Goal: Task Accomplishment & Management: Manage account settings

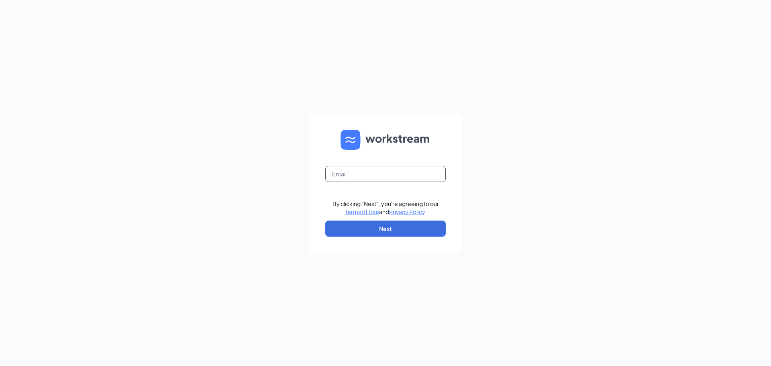
click at [356, 173] on input "text" at bounding box center [385, 174] width 120 height 16
click at [398, 198] on form "By clicking "Next", you're agreeing to our Terms of Use and Privacy Policy . Ne…" at bounding box center [385, 183] width 153 height 139
click at [367, 174] on input "text" at bounding box center [385, 174] width 120 height 16
type input "[EMAIL_ADDRESS][DOMAIN_NAME]"
click at [377, 223] on button "Next" at bounding box center [385, 228] width 120 height 16
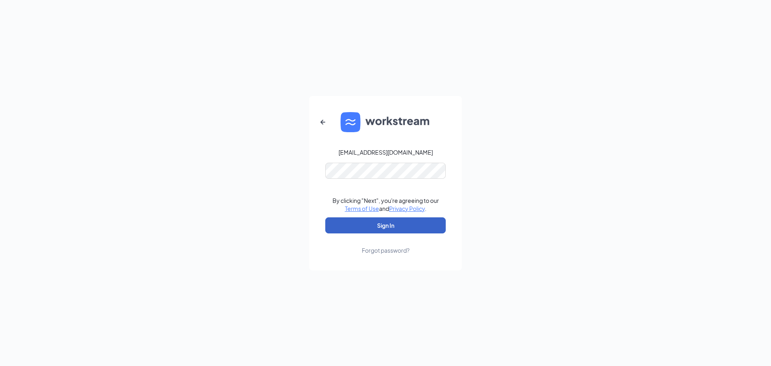
click at [382, 225] on button "Sign In" at bounding box center [385, 225] width 120 height 16
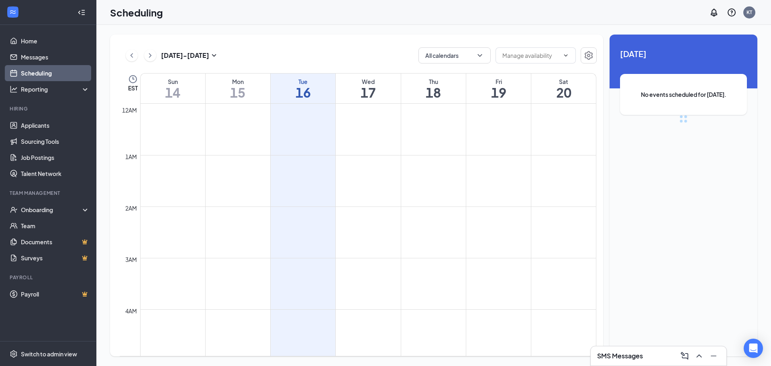
scroll to position [395, 0]
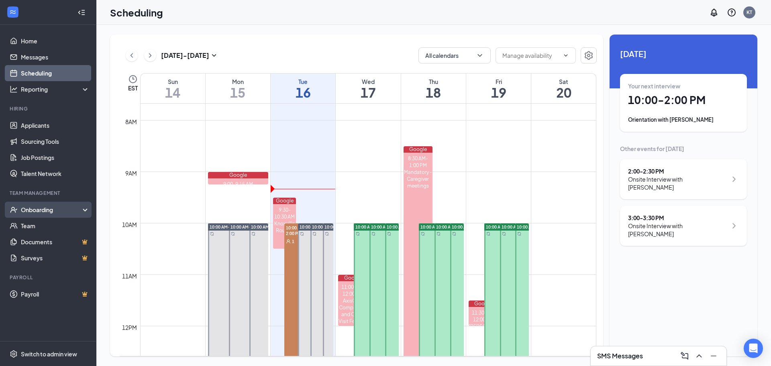
click at [33, 214] on div "Onboarding" at bounding box center [48, 209] width 96 height 16
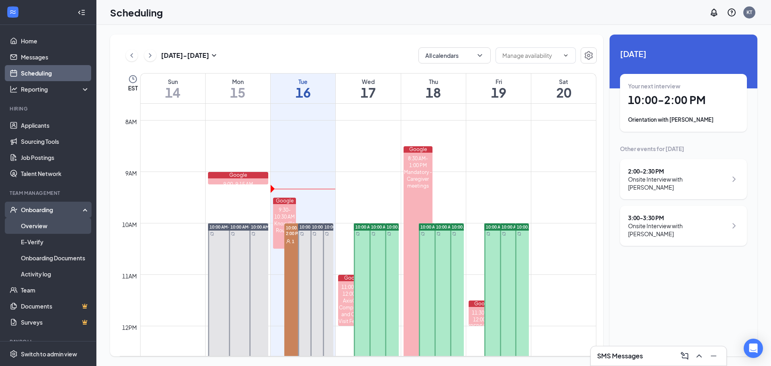
click at [33, 226] on link "Overview" at bounding box center [55, 226] width 69 height 16
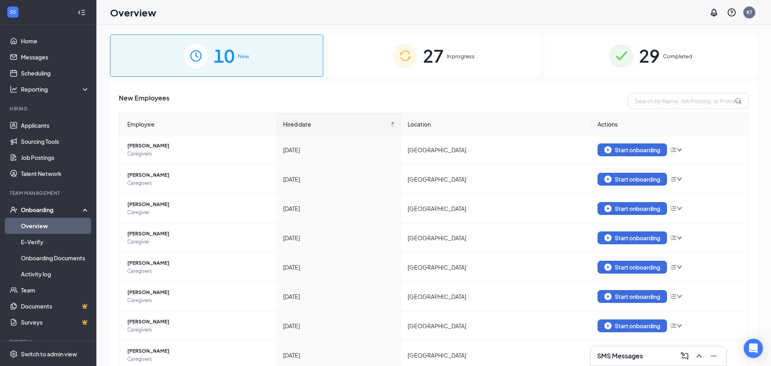
click at [458, 53] on span "In progress" at bounding box center [461, 56] width 28 height 8
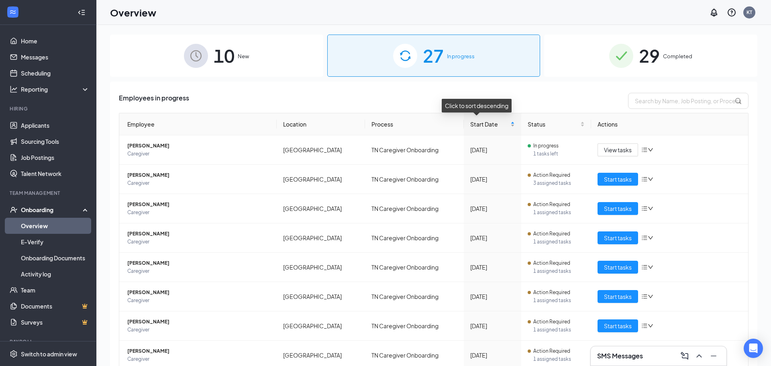
click at [478, 125] on span "Start Date" at bounding box center [489, 124] width 39 height 9
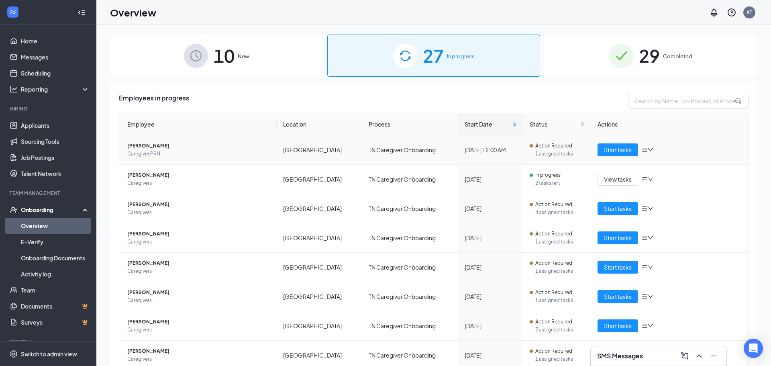
click at [643, 149] on icon "bars" at bounding box center [644, 149] width 6 height 6
click at [574, 83] on div "Employees in progress Employee Location Process Start Date Status Actions Bianc…" at bounding box center [433, 278] width 647 height 395
click at [625, 151] on span "Start tasks" at bounding box center [618, 149] width 28 height 9
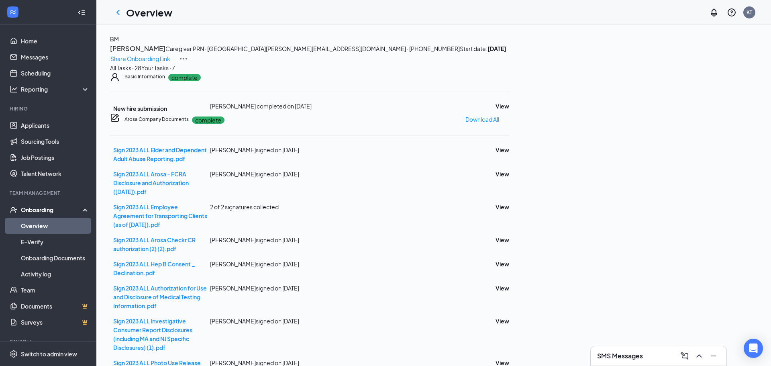
click at [175, 72] on div "Your Tasks · 7" at bounding box center [158, 67] width 34 height 9
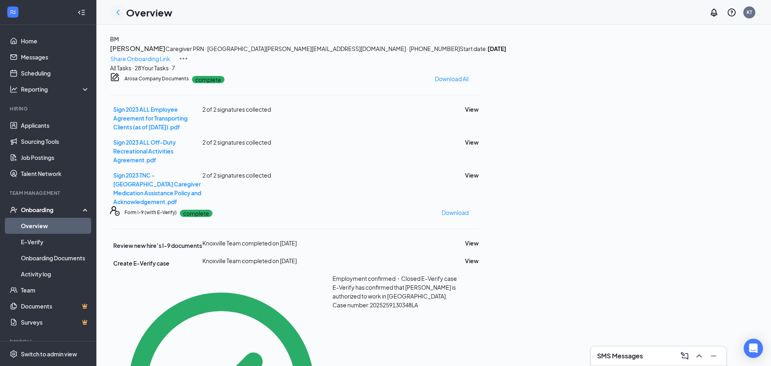
click at [115, 11] on icon "ChevronLeft" at bounding box center [118, 13] width 10 height 10
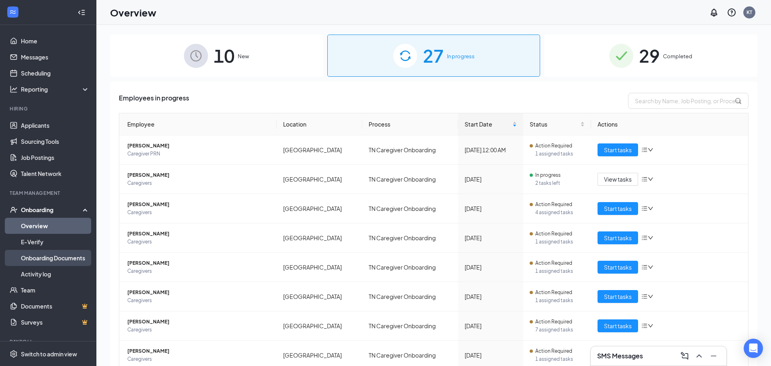
click at [59, 257] on link "Onboarding Documents" at bounding box center [55, 258] width 69 height 16
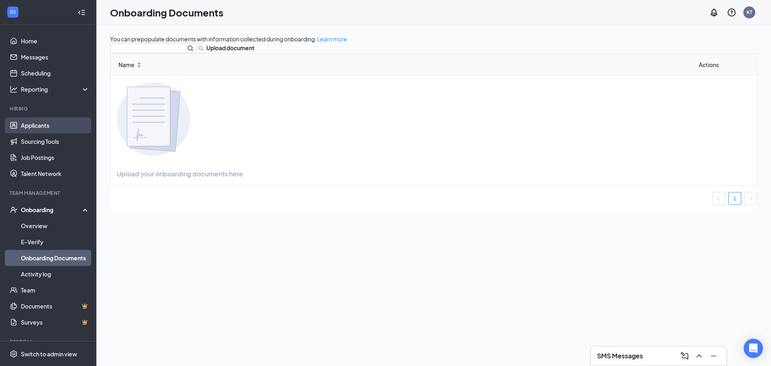
click at [37, 124] on link "Applicants" at bounding box center [55, 125] width 69 height 16
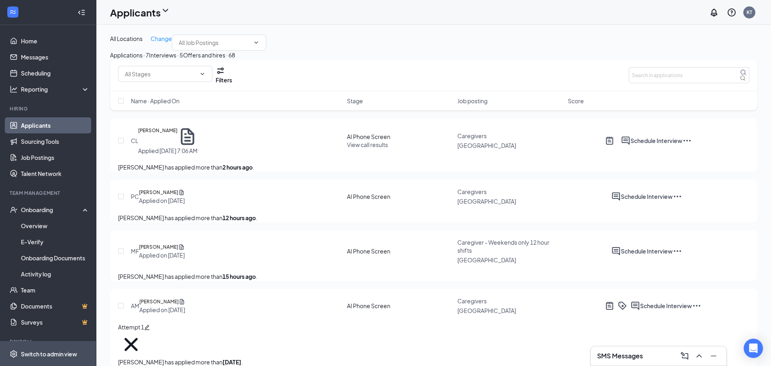
click at [43, 195] on div "Team Management" at bounding box center [49, 192] width 78 height 7
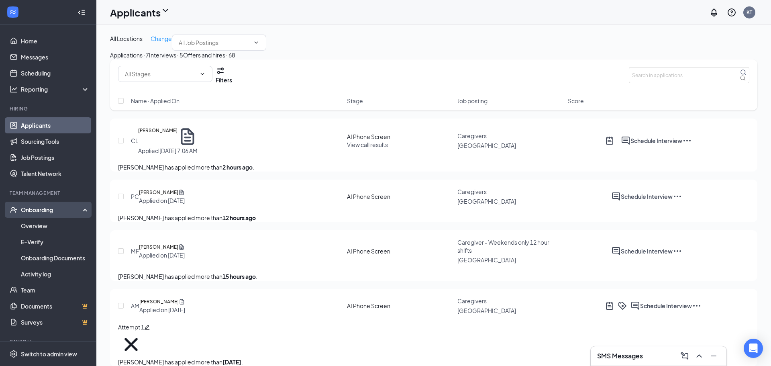
click at [41, 207] on div "Onboarding" at bounding box center [52, 209] width 62 height 8
click at [33, 222] on link "Overview" at bounding box center [55, 226] width 69 height 16
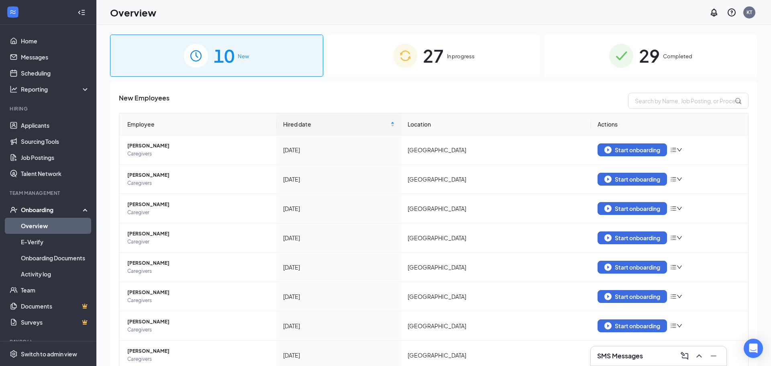
click at [449, 49] on div "27 In progress" at bounding box center [433, 56] width 213 height 42
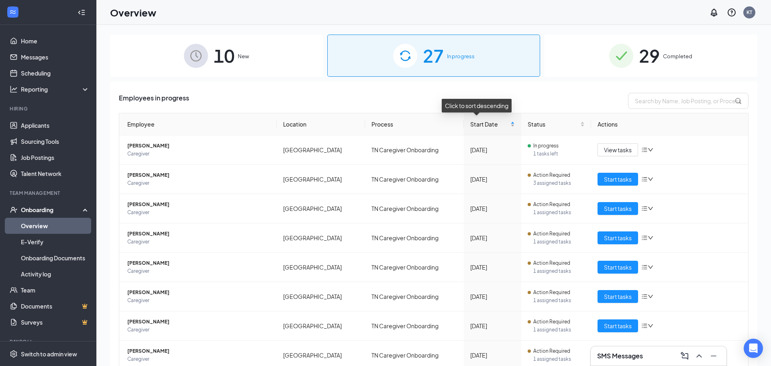
click at [470, 124] on span "Start Date" at bounding box center [489, 124] width 39 height 9
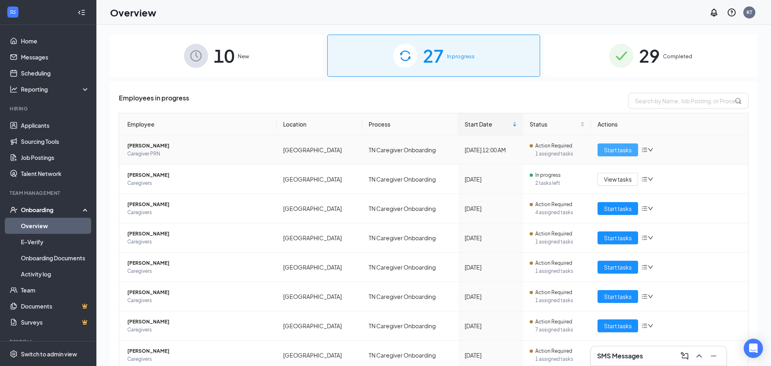
click at [624, 149] on span "Start tasks" at bounding box center [618, 149] width 28 height 9
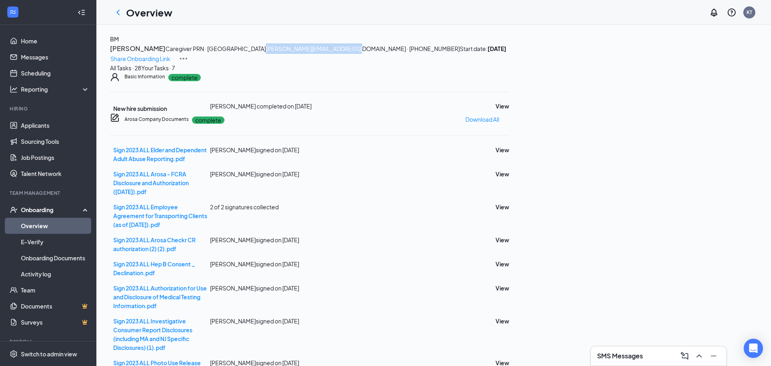
drag, startPoint x: 278, startPoint y: 76, endPoint x: 190, endPoint y: 81, distance: 88.4
click at [190, 63] on div "BM Bianca McDaniel Caregiver PRN · Knoxville shantell.bianca9510@gmail.com · (8…" at bounding box center [433, 49] width 647 height 29
copy span "shantell.bianca9510@gmail.com"
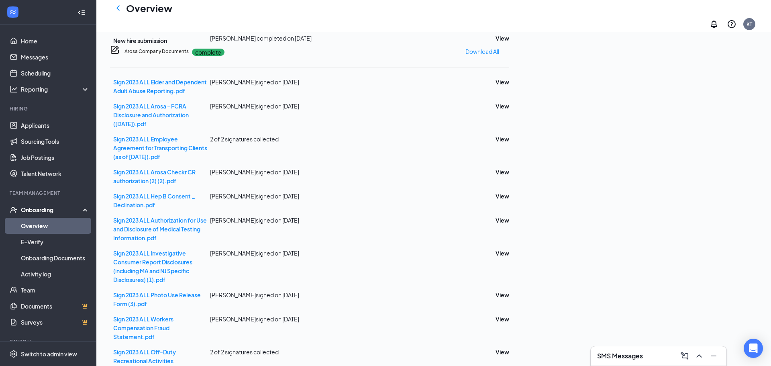
scroll to position [78, 0]
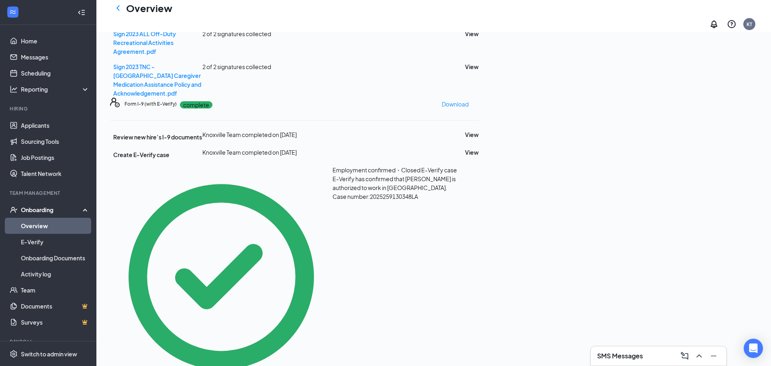
scroll to position [116, 0]
click at [478, 138] on button "View" at bounding box center [472, 134] width 14 height 9
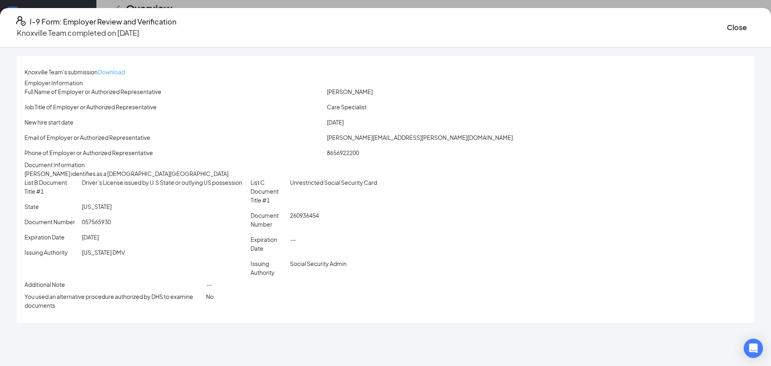
scroll to position [0, 0]
click at [726, 22] on button "Close" at bounding box center [736, 27] width 20 height 11
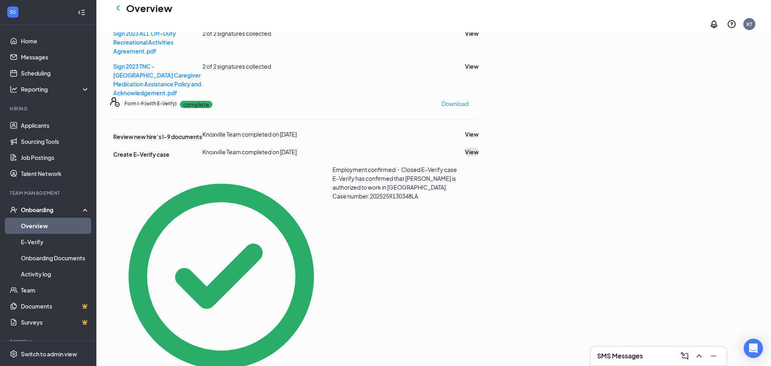
click at [478, 156] on button "View" at bounding box center [472, 151] width 14 height 9
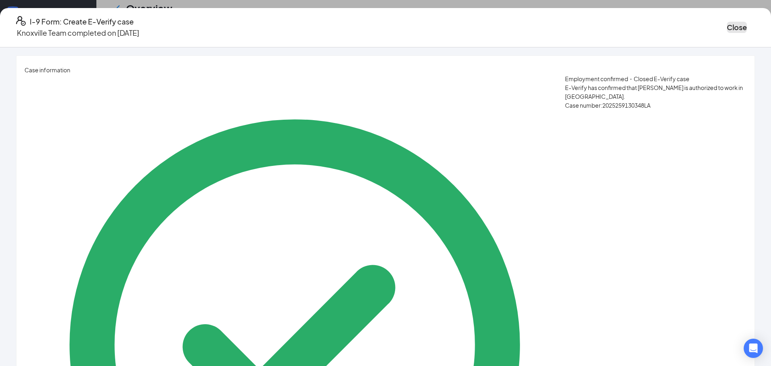
click at [726, 24] on button "Close" at bounding box center [736, 27] width 20 height 11
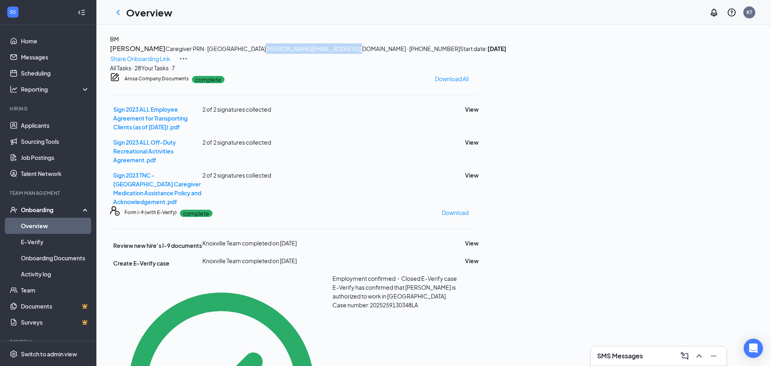
click at [141, 72] on div "All Tasks · 28" at bounding box center [125, 67] width 31 height 9
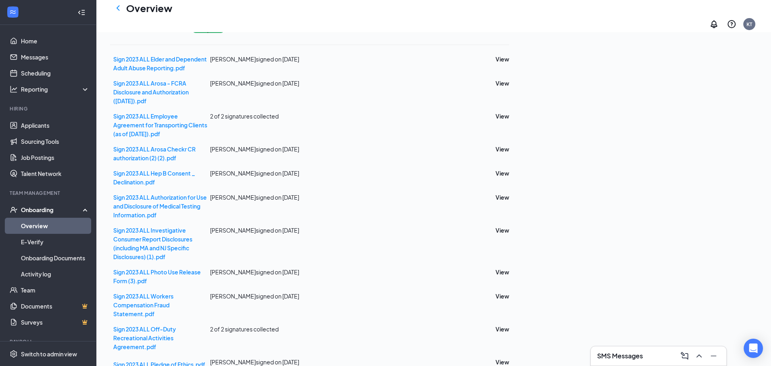
scroll to position [100, 0]
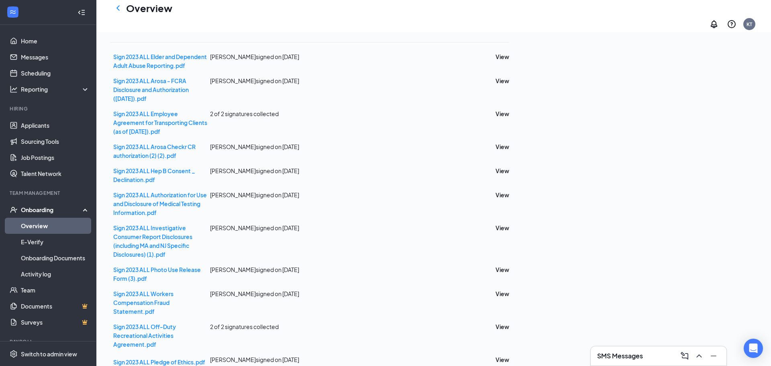
click at [509, 17] on button "View" at bounding box center [502, 12] width 14 height 9
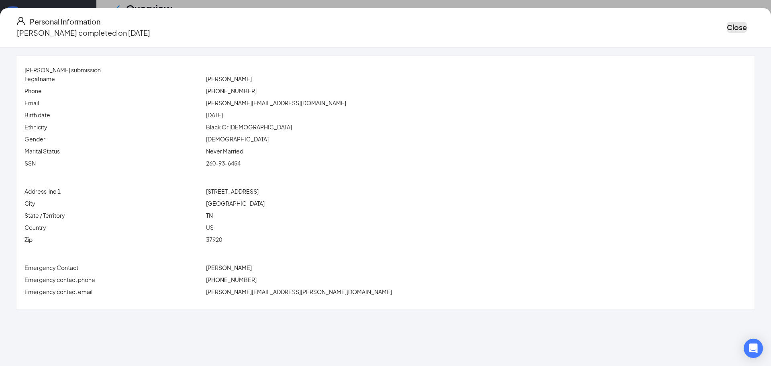
drag, startPoint x: 639, startPoint y: 23, endPoint x: 635, endPoint y: 30, distance: 7.9
click at [726, 22] on button "Close" at bounding box center [736, 27] width 20 height 11
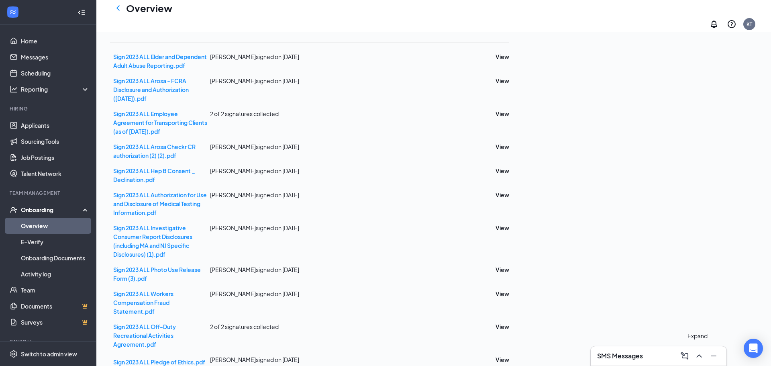
click at [700, 358] on icon "ChevronUp" at bounding box center [699, 356] width 10 height 10
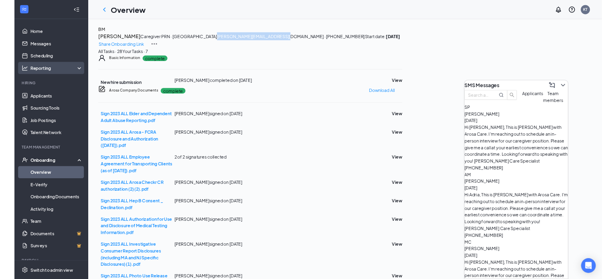
scroll to position [0, 0]
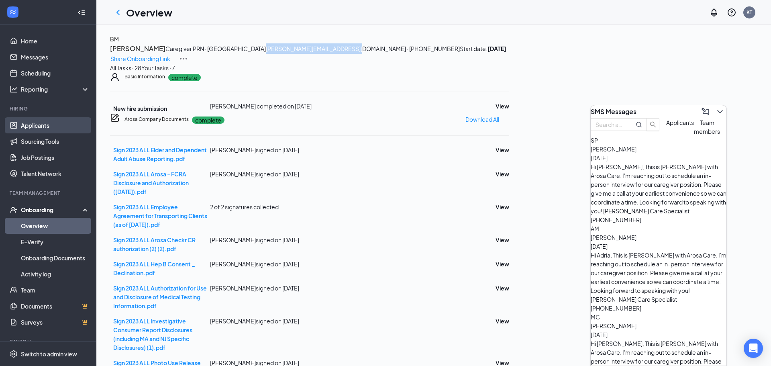
click at [39, 126] on link "Applicants" at bounding box center [55, 125] width 69 height 16
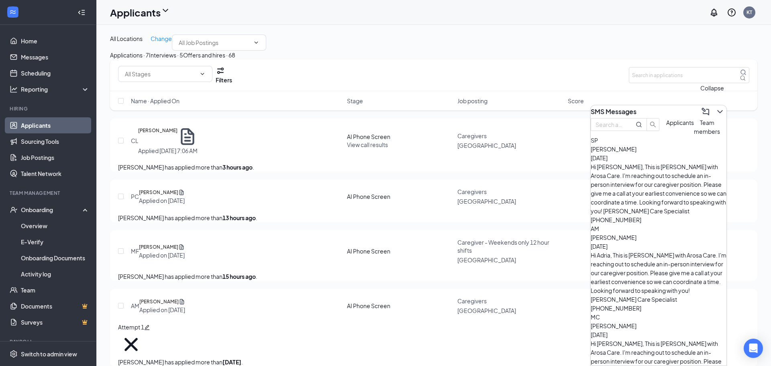
click at [715, 112] on icon "ChevronDown" at bounding box center [720, 112] width 10 height 10
